Goal: Information Seeking & Learning: Learn about a topic

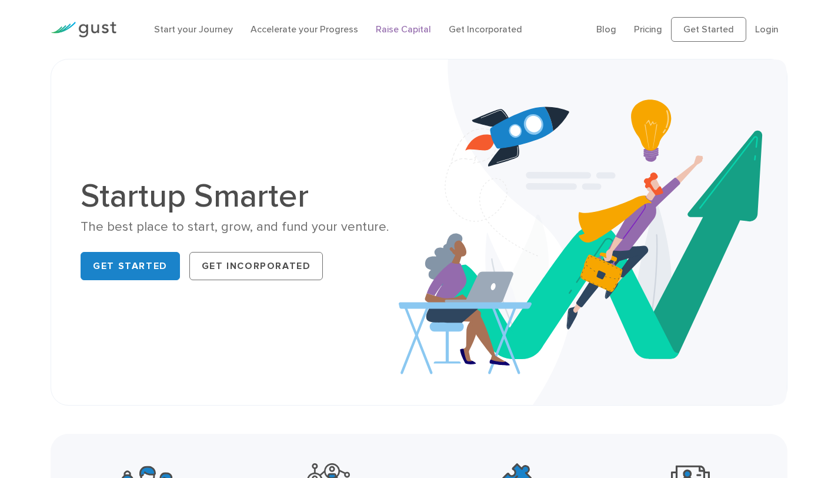
click at [404, 32] on link "Raise Capital" at bounding box center [403, 29] width 55 height 11
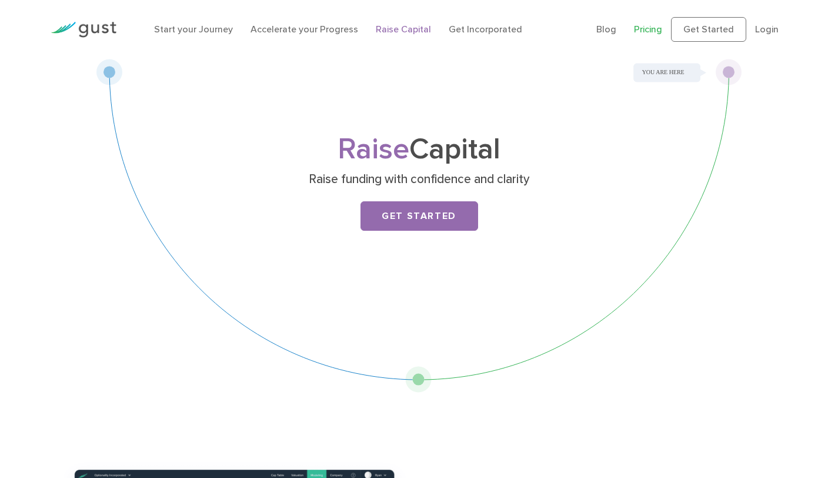
click at [653, 28] on link "Pricing" at bounding box center [648, 29] width 28 height 11
